Goal: Task Accomplishment & Management: Use online tool/utility

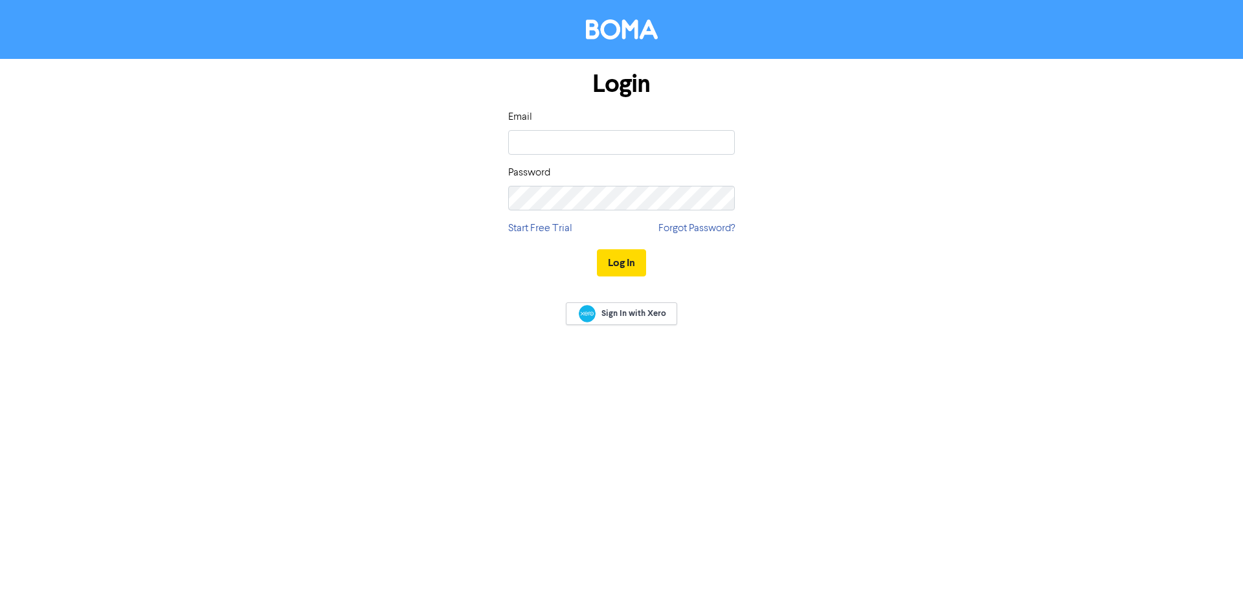
type input "[EMAIL_ADDRESS][DOMAIN_NAME]"
click at [597, 249] on button "Log In" at bounding box center [621, 262] width 49 height 27
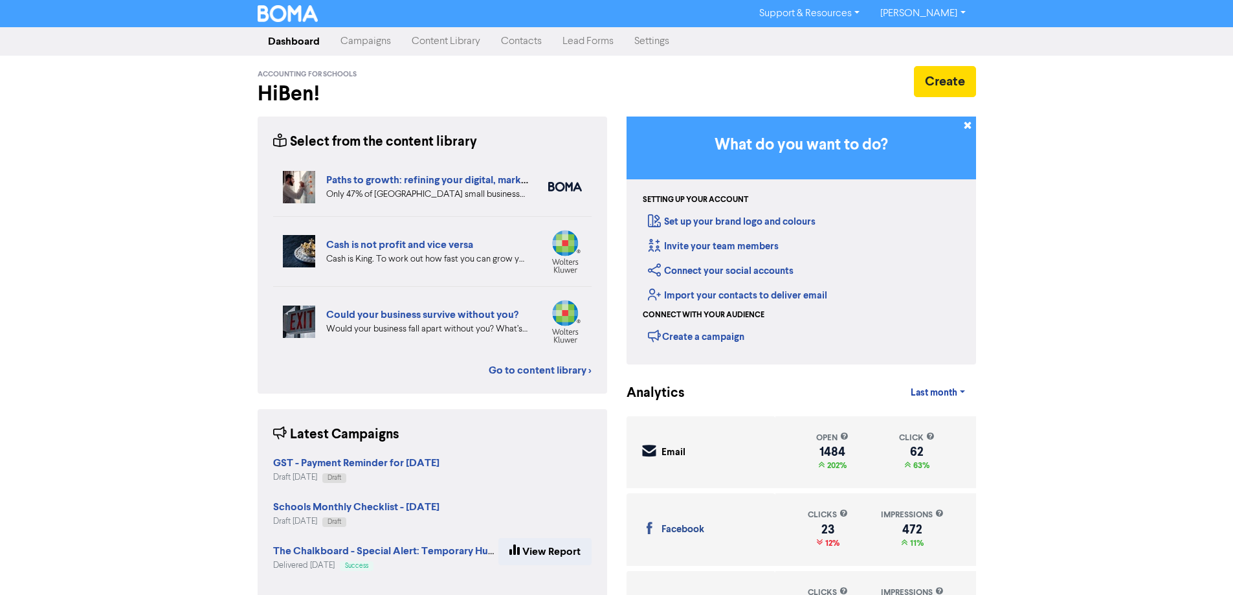
click at [374, 48] on link "Campaigns" at bounding box center [365, 41] width 71 height 26
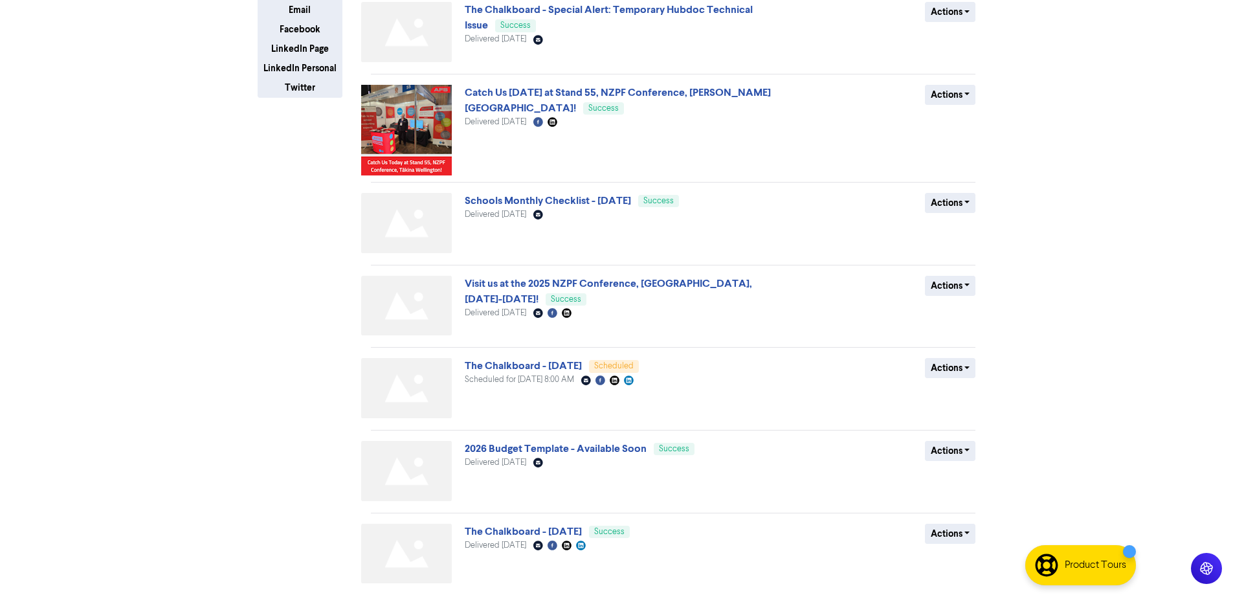
scroll to position [324, 0]
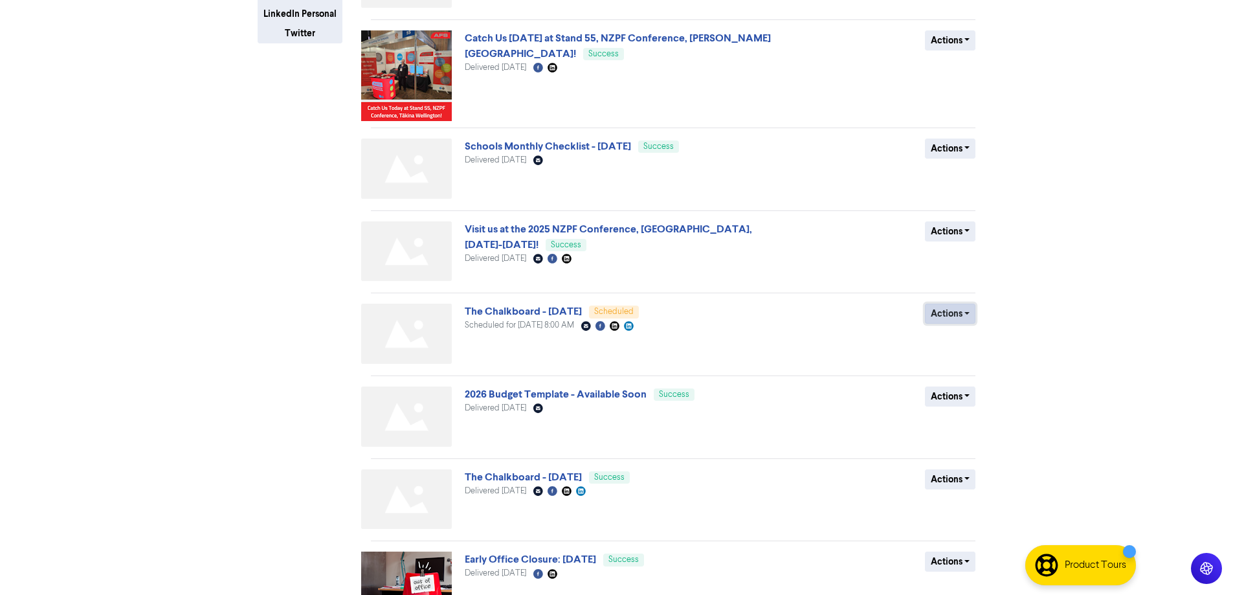
click at [949, 319] on button "Actions" at bounding box center [950, 314] width 51 height 20
click at [954, 320] on button "Actions" at bounding box center [950, 314] width 51 height 20
click at [963, 335] on button "Revert to draft" at bounding box center [977, 341] width 102 height 21
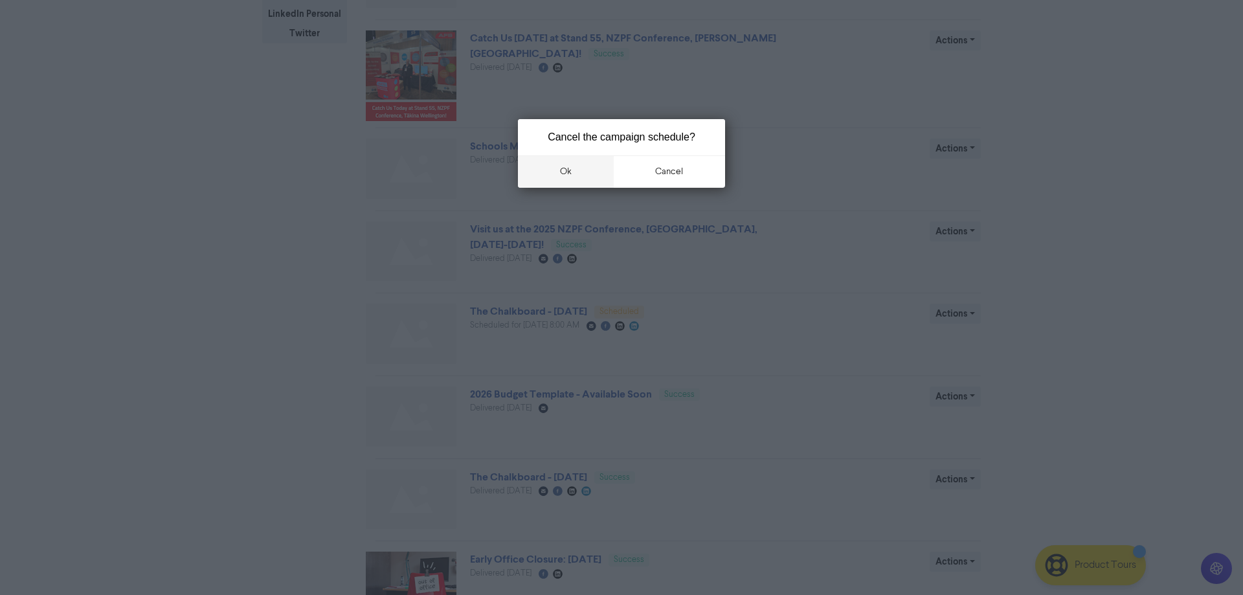
click at [570, 166] on button "ok" at bounding box center [566, 171] width 96 height 32
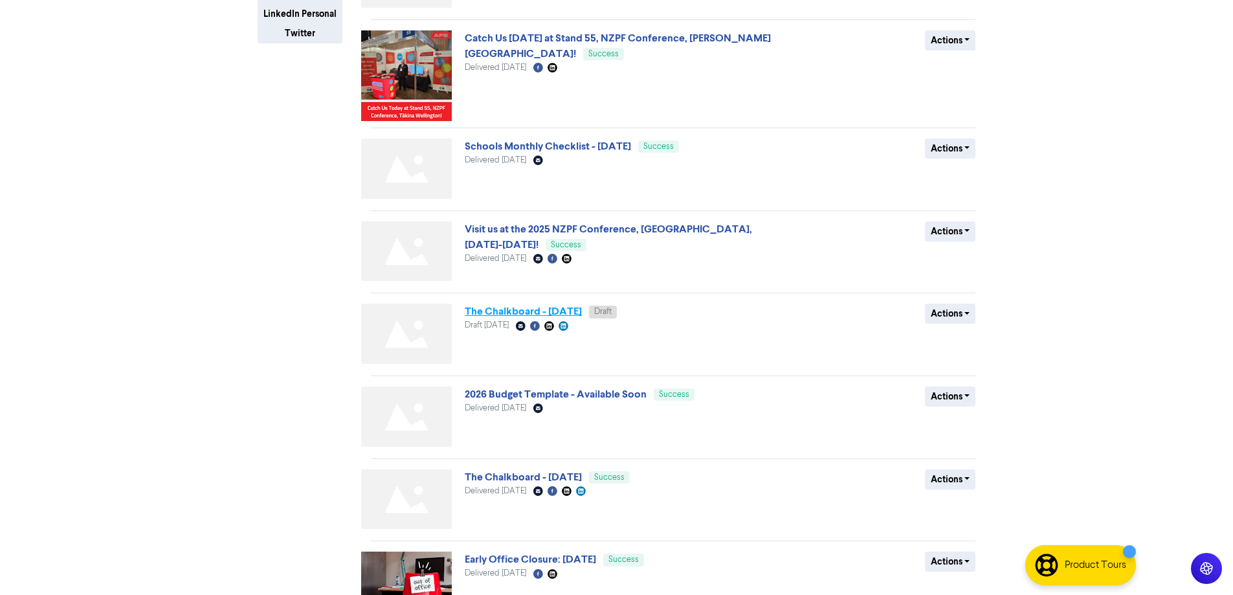
click at [582, 309] on link "The Chalkboard - [DATE]" at bounding box center [523, 311] width 117 height 13
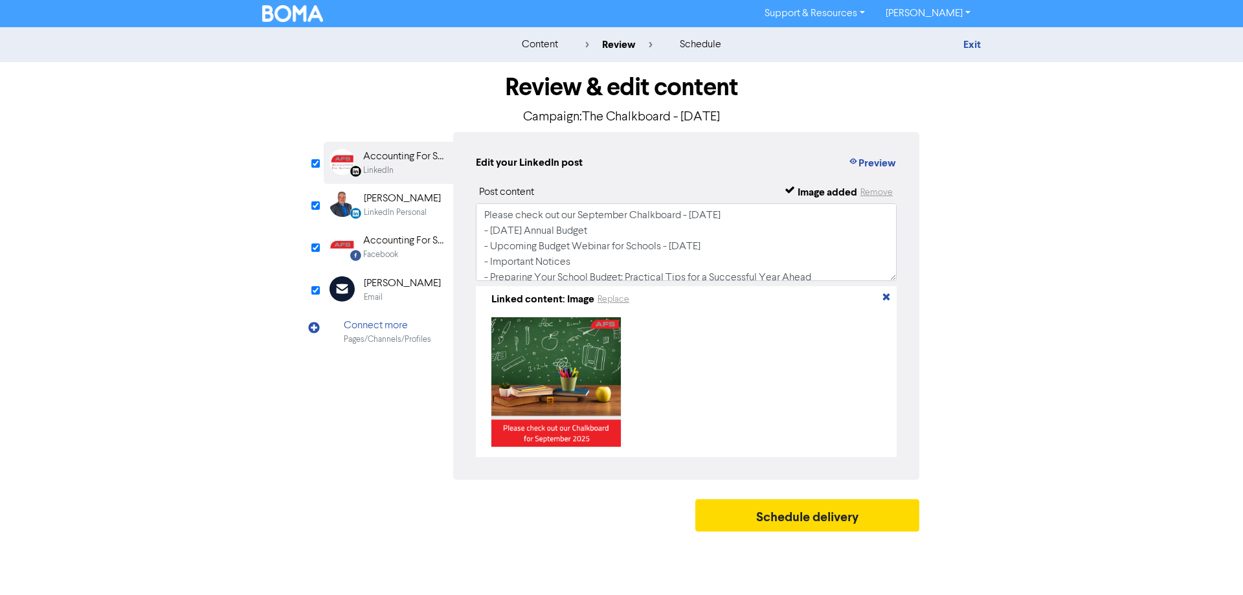
drag, startPoint x: 371, startPoint y: 293, endPoint x: 438, endPoint y: 289, distance: 66.8
click at [373, 293] on div "Email" at bounding box center [373, 297] width 19 height 12
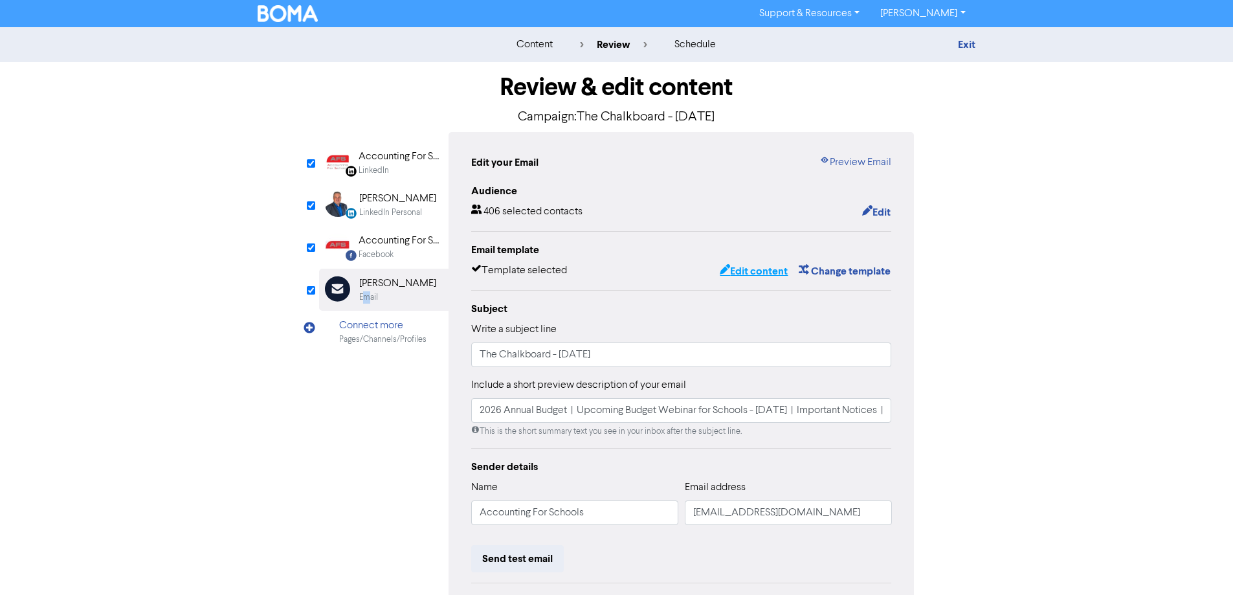
click at [775, 269] on button "Edit content" at bounding box center [753, 271] width 69 height 17
